Goal: Task Accomplishment & Management: Manage account settings

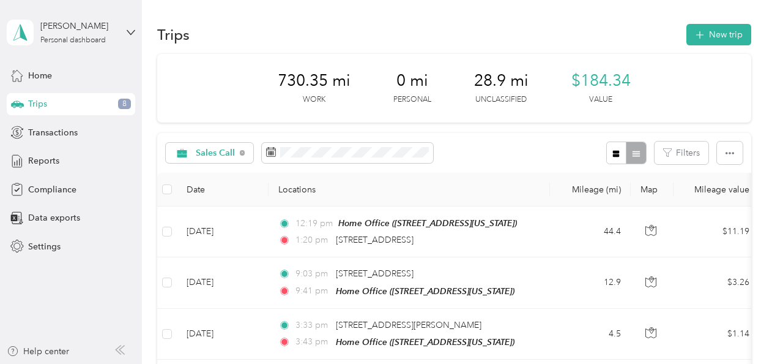
scroll to position [505, 0]
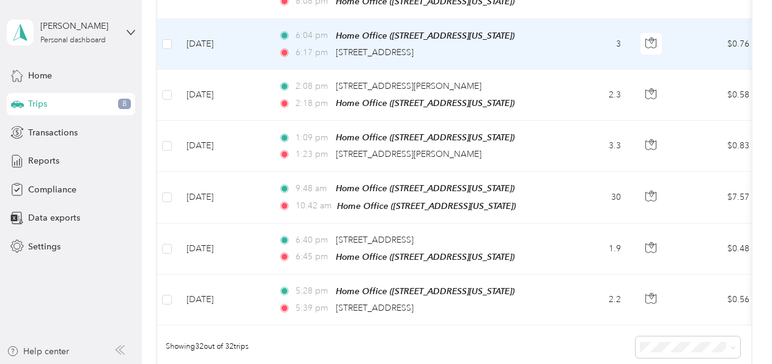
scroll to position [1652, 0]
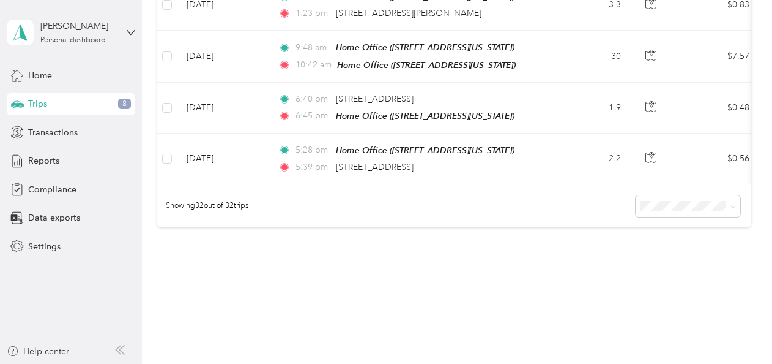
click at [654, 252] on div "100 per load" at bounding box center [685, 249] width 88 height 13
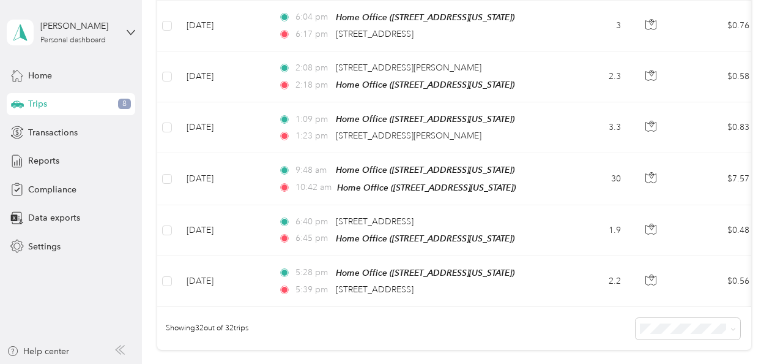
scroll to position [1668, 0]
